Goal: Task Accomplishment & Management: Use online tool/utility

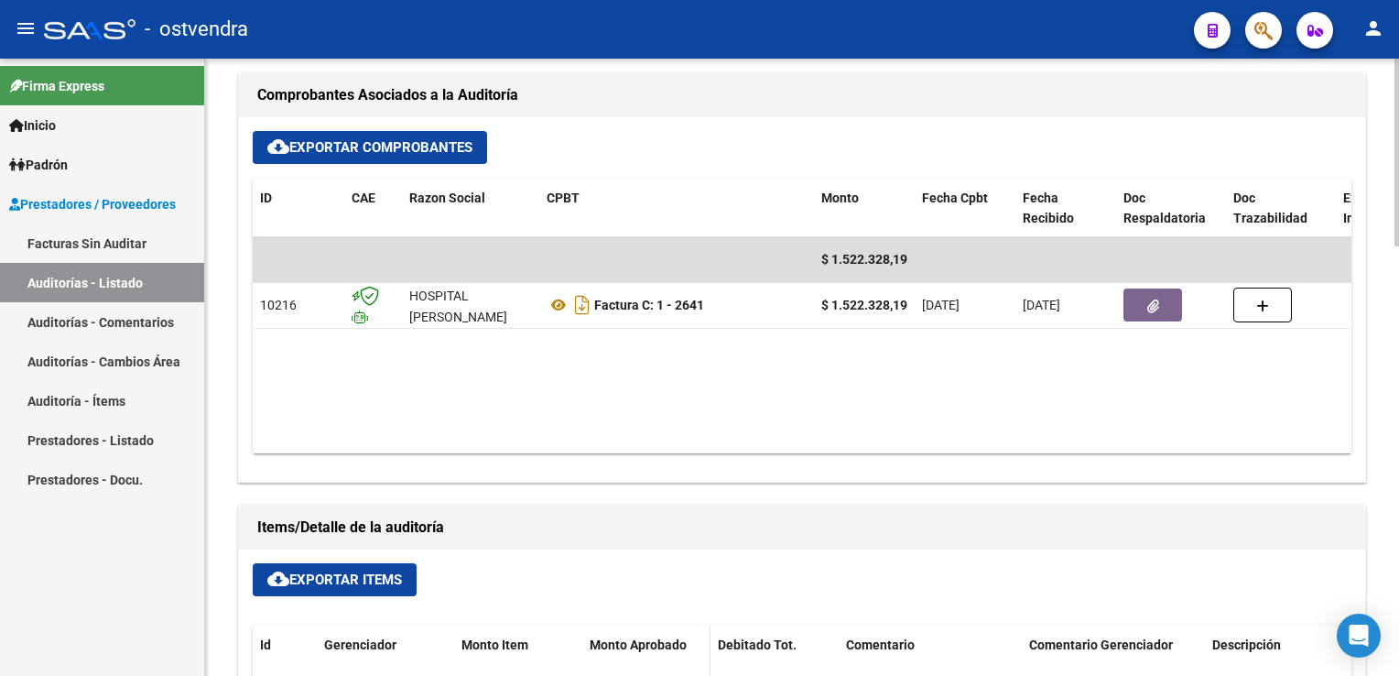
scroll to position [733, 0]
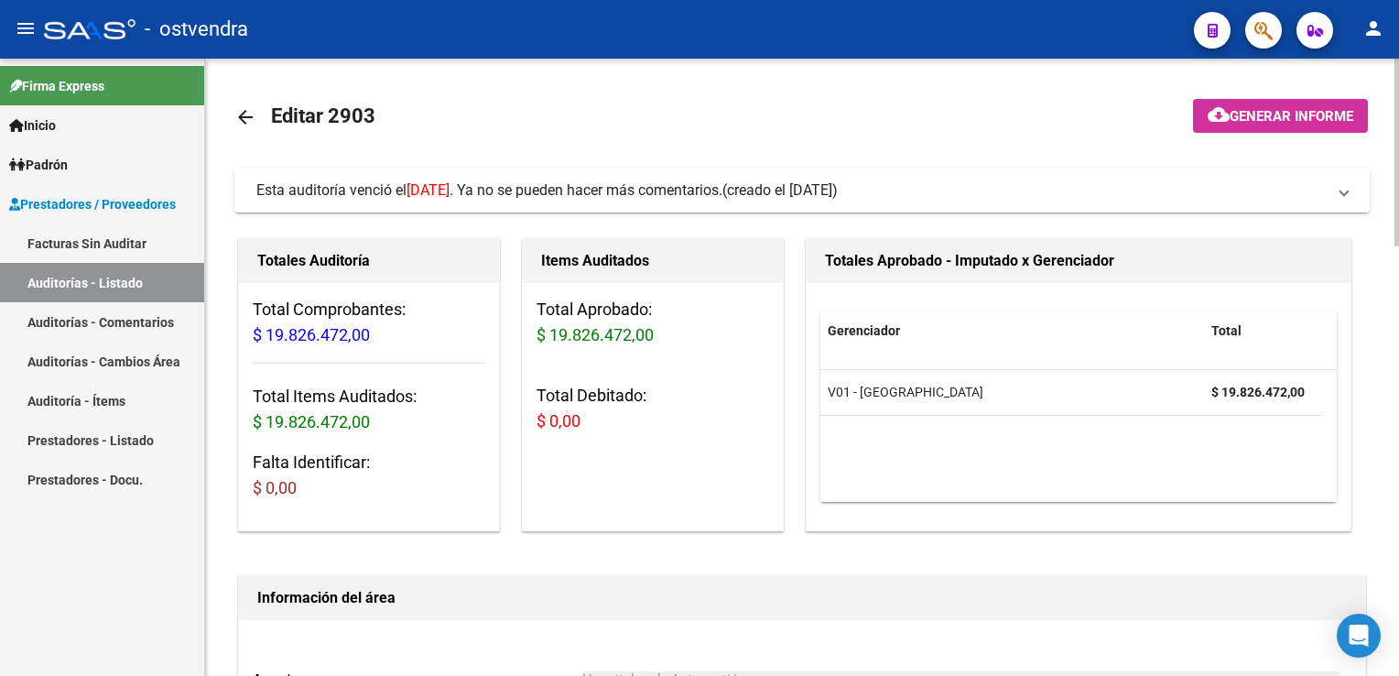
click at [1346, 200] on span at bounding box center [1344, 190] width 7 height 20
